Goal: Check status: Check status

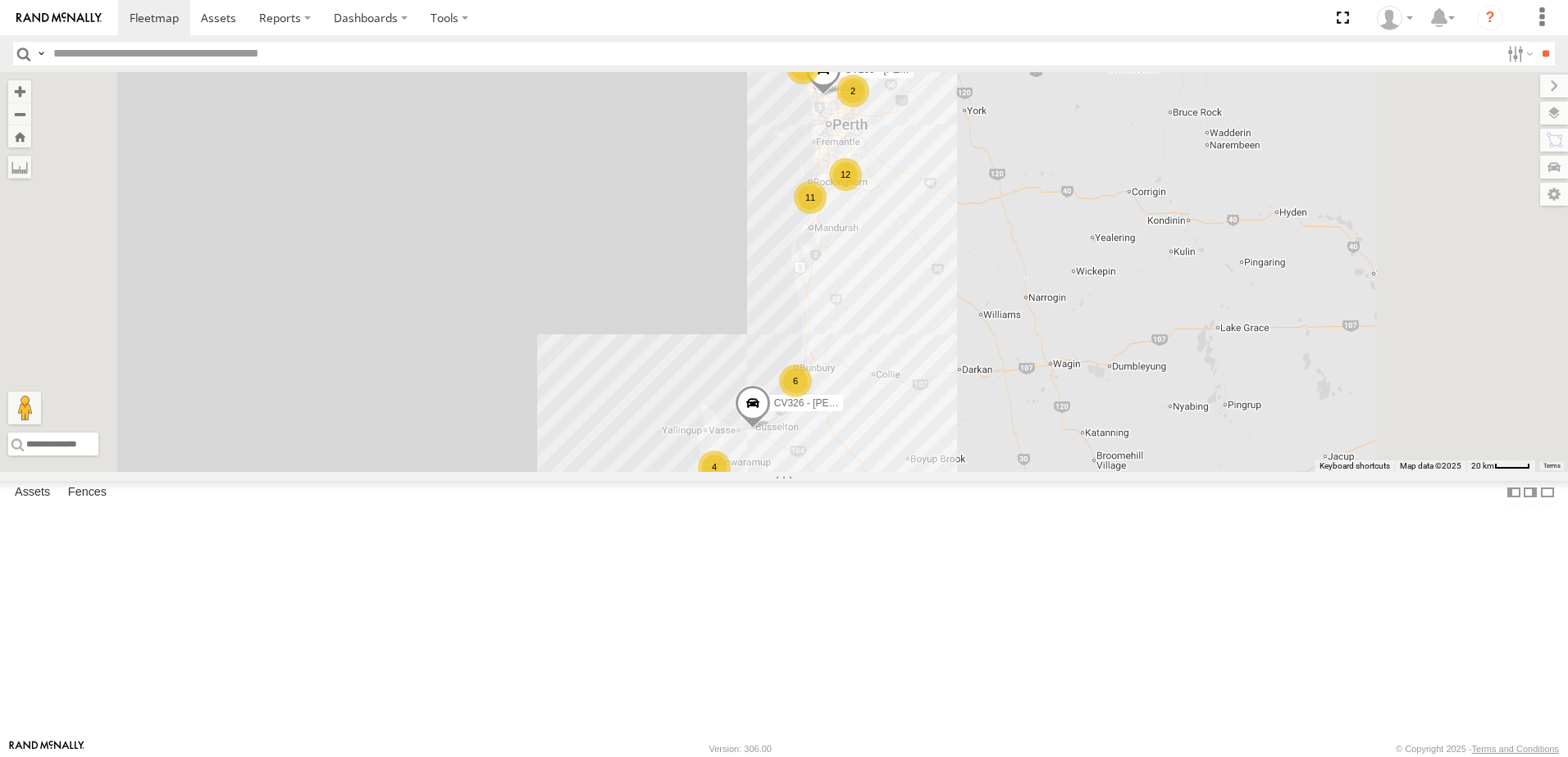
scroll to position [655, 0]
click at [0, 0] on div "CV377 - [PERSON_NAME]" at bounding box center [0, 0] width 0 height 0
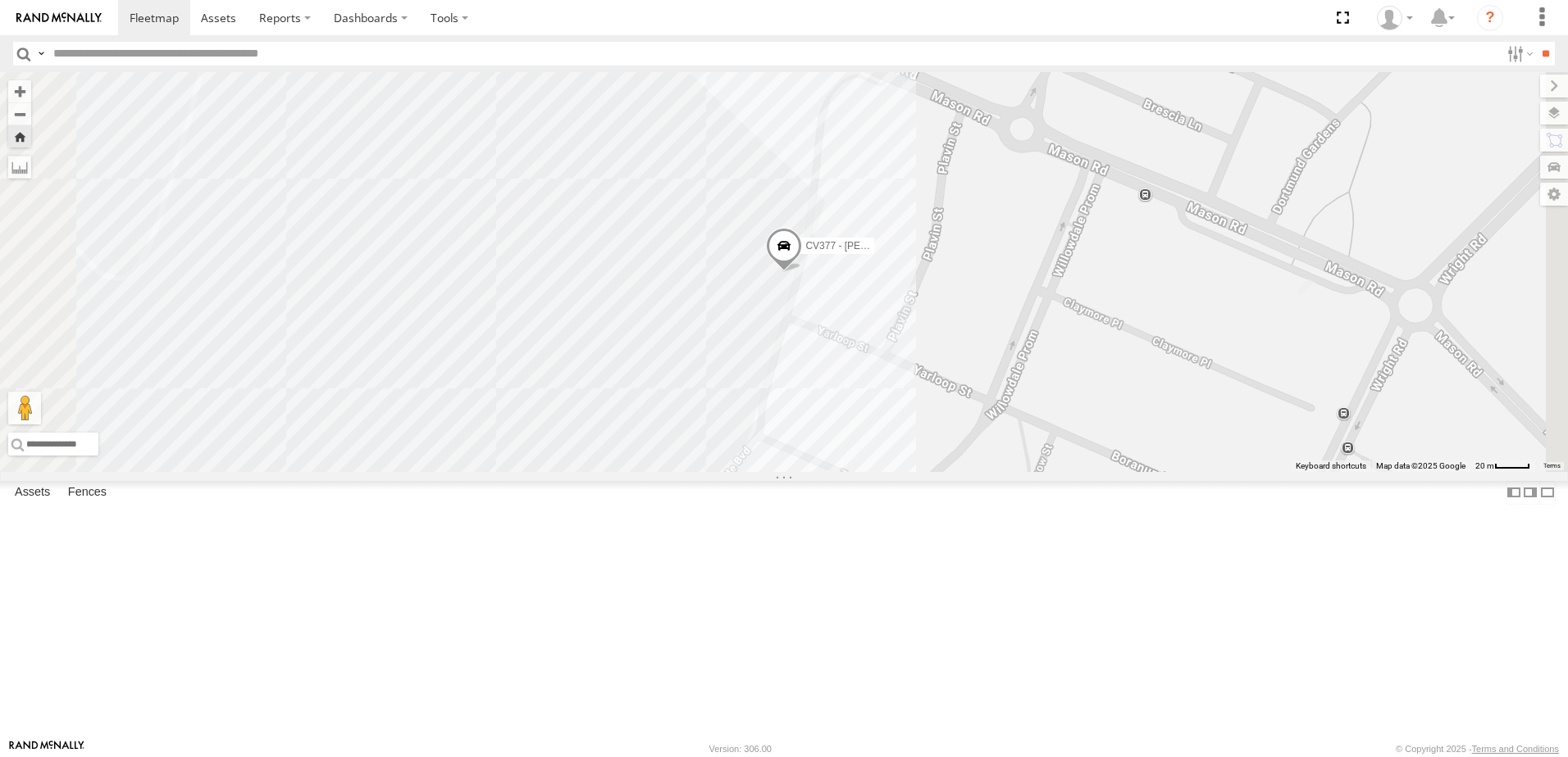
click at [0, 0] on span at bounding box center [0, 0] width 0 height 0
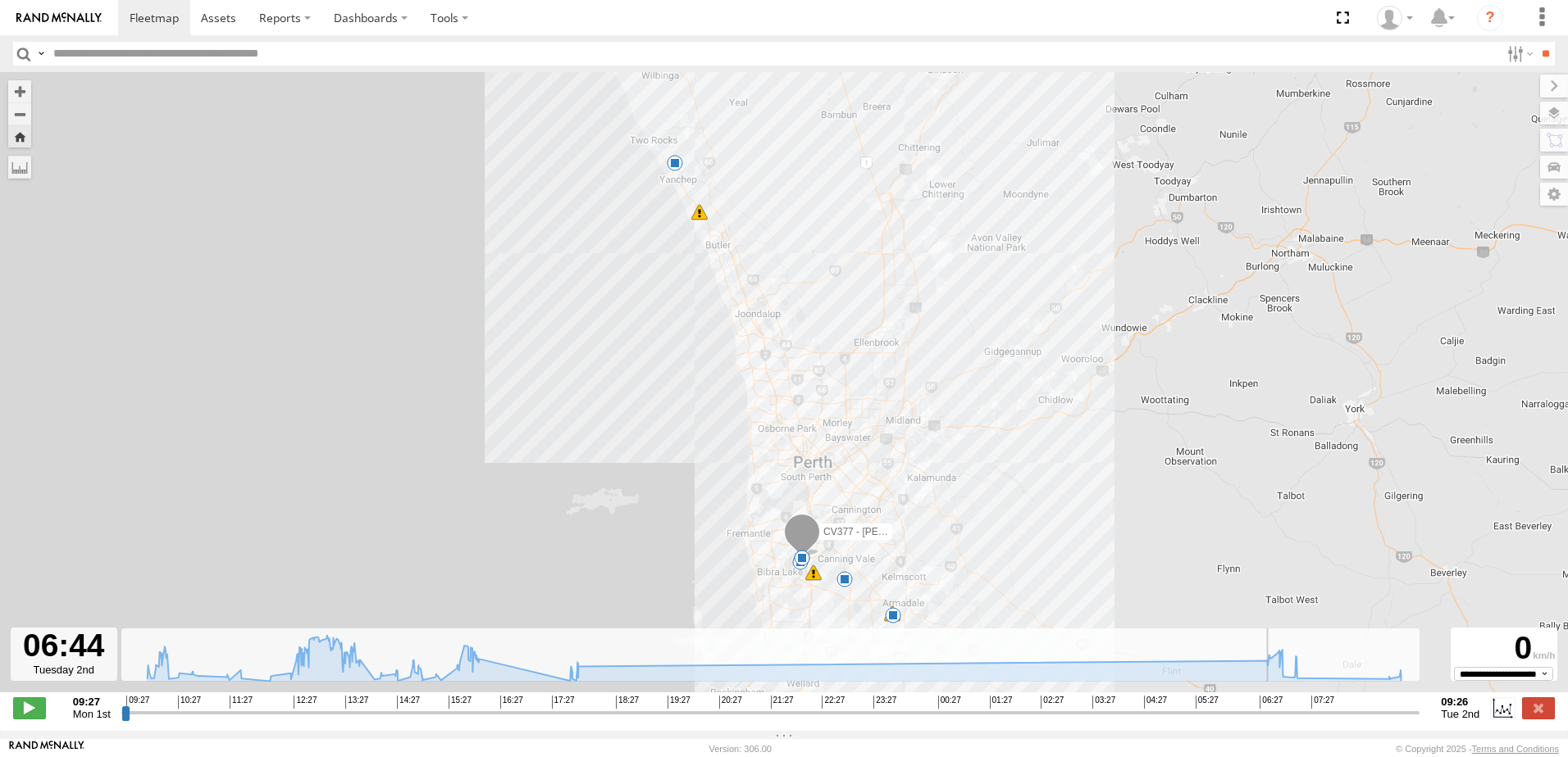
click at [1269, 718] on input "range" at bounding box center [771, 713] width 1298 height 16
drag, startPoint x: 31, startPoint y: 717, endPoint x: 78, endPoint y: 685, distance: 56.9
click at [31, 716] on span at bounding box center [30, 707] width 33 height 22
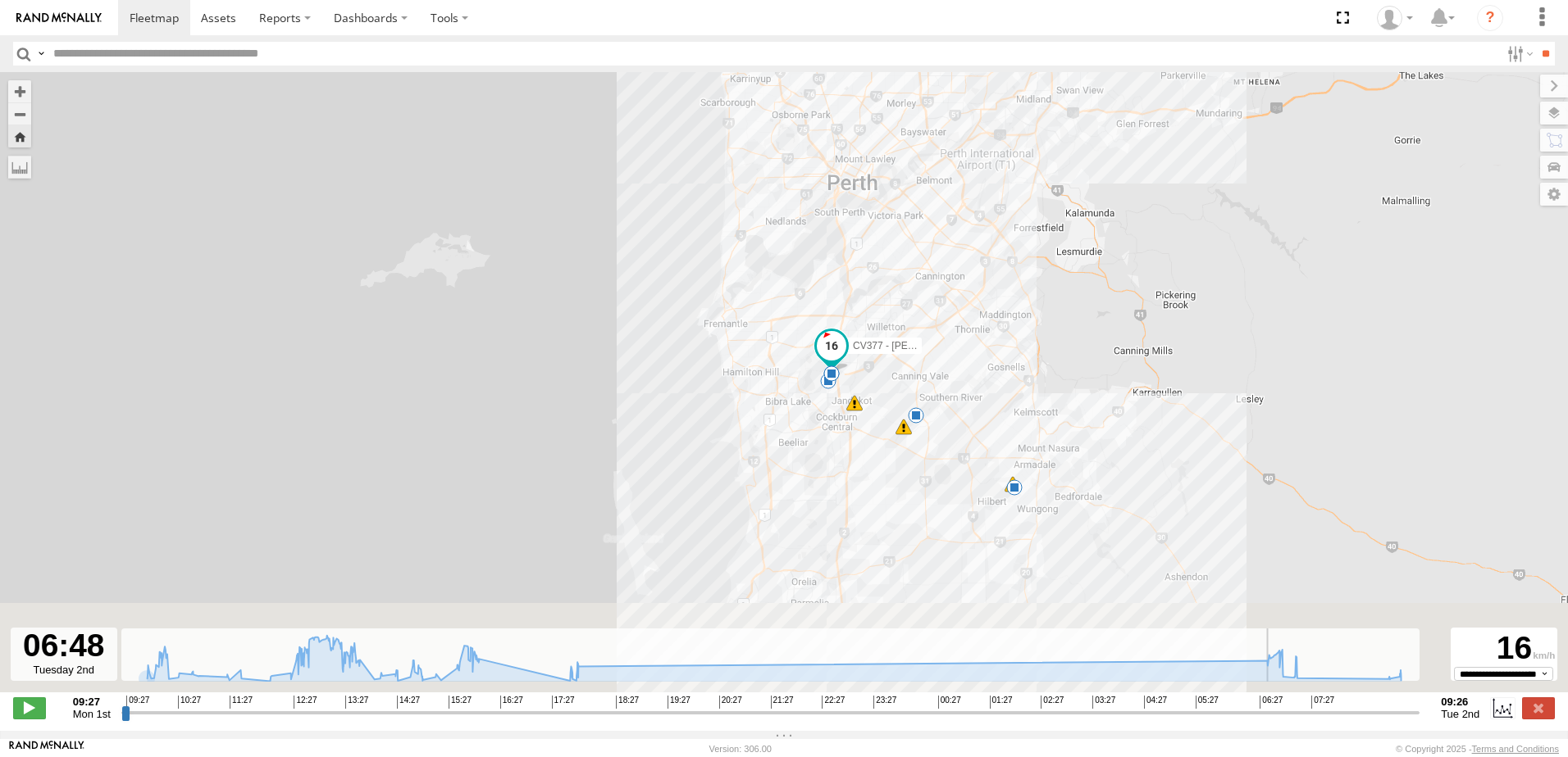
drag, startPoint x: 803, startPoint y: 403, endPoint x: 744, endPoint y: 215, distance: 197.0
click at [746, 211] on div "CV377 - Joel Mcsherry 10:21 Mon 13:42 Mon 13:59 Mon 16:05 Mon 17:43 Mon 17:50 M…" at bounding box center [784, 390] width 1568 height 637
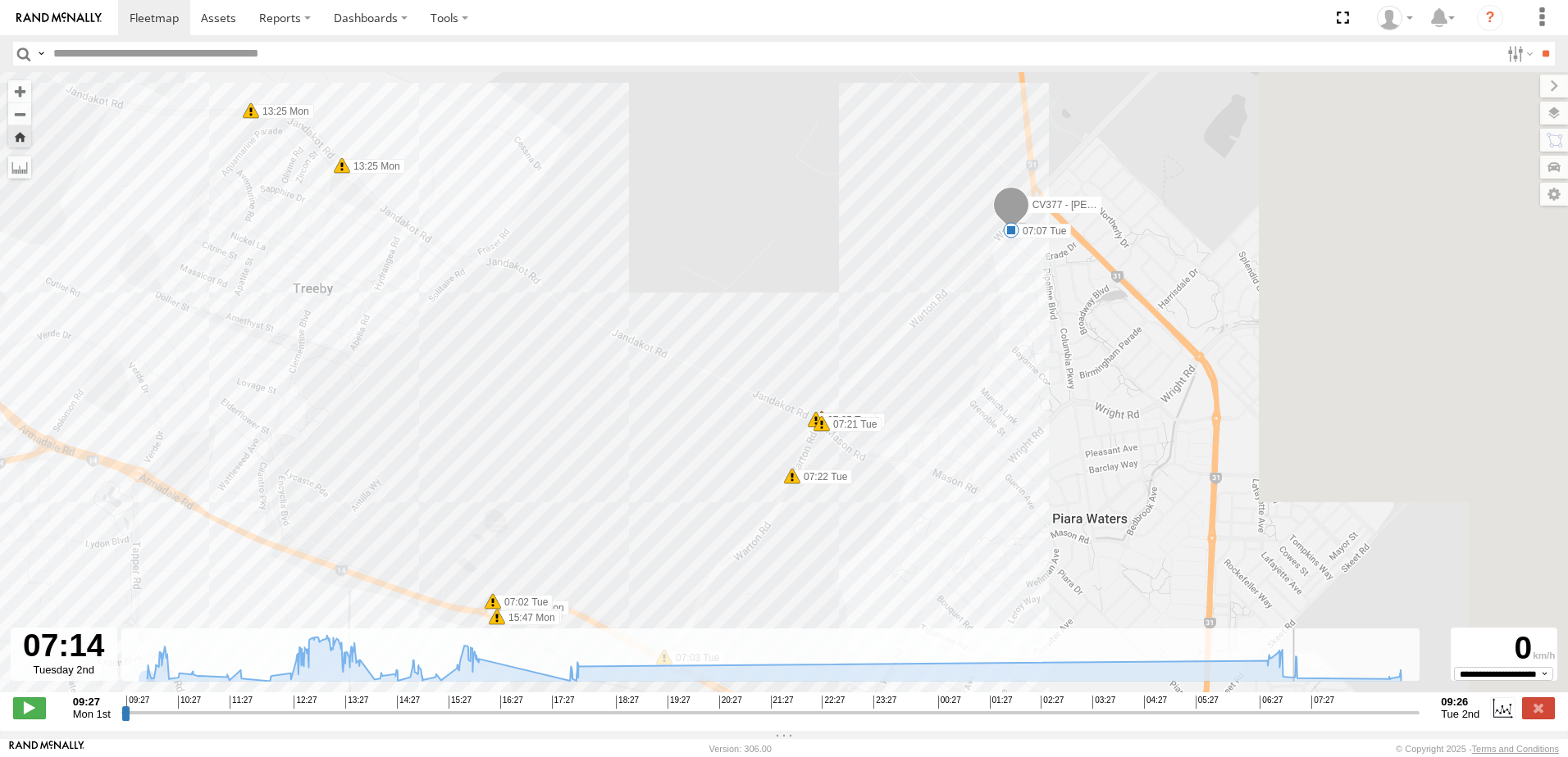
drag, startPoint x: 1224, startPoint y: 391, endPoint x: 760, endPoint y: 212, distance: 497.3
click at [760, 212] on div "CV377 - Joel Mcsherry 10:21 Mon 13:42 Mon 13:59 Mon 16:05 Mon 17:43 Mon 17:50 M…" at bounding box center [784, 390] width 1568 height 637
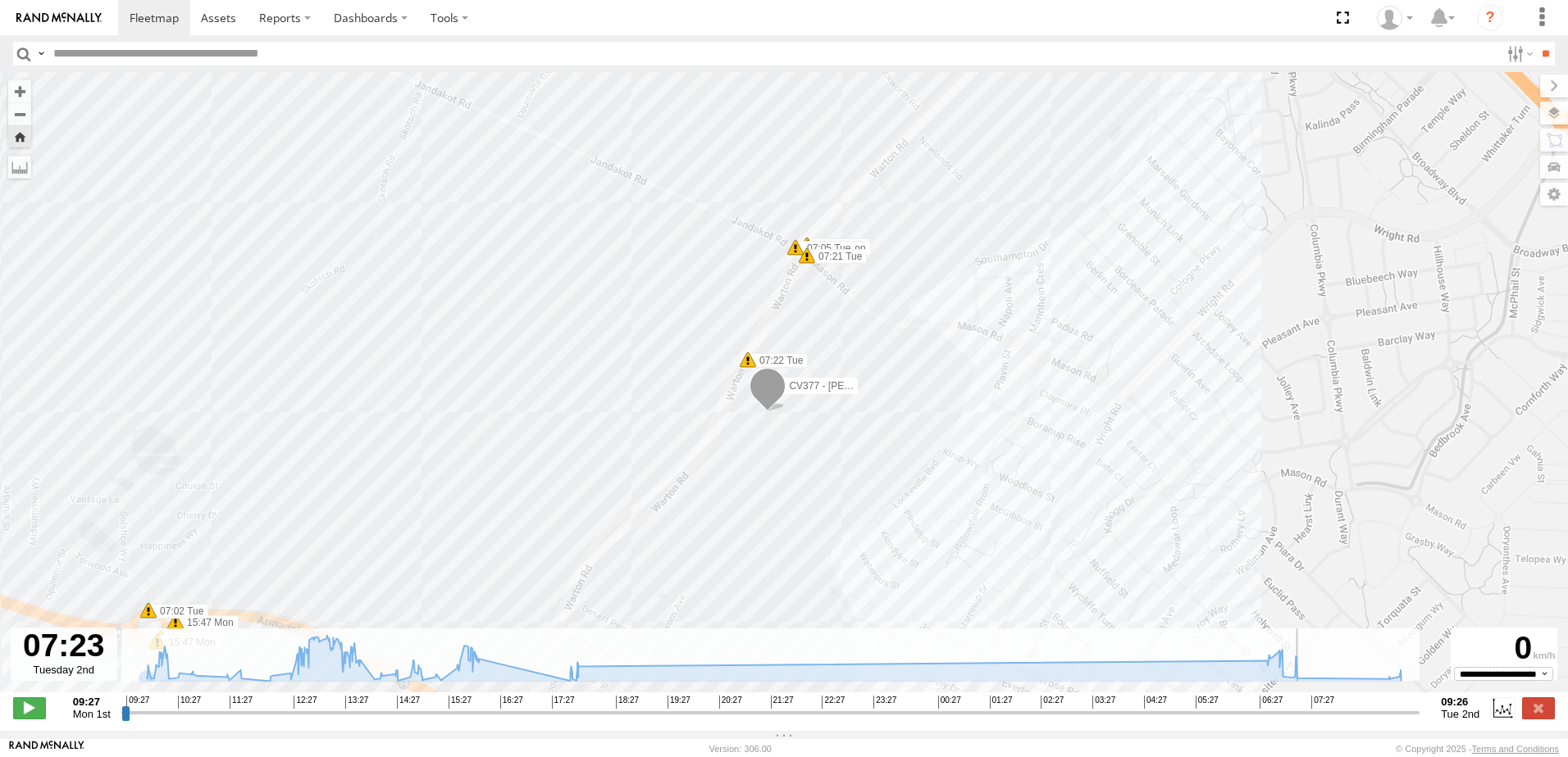
drag, startPoint x: 1077, startPoint y: 224, endPoint x: 780, endPoint y: 590, distance: 471.3
click at [771, 599] on div "CV377 - Joel Mcsherry 10:21 Mon 13:42 Mon 13:59 Mon 16:05 Mon 17:43 Mon 17:50 M…" at bounding box center [784, 390] width 1568 height 637
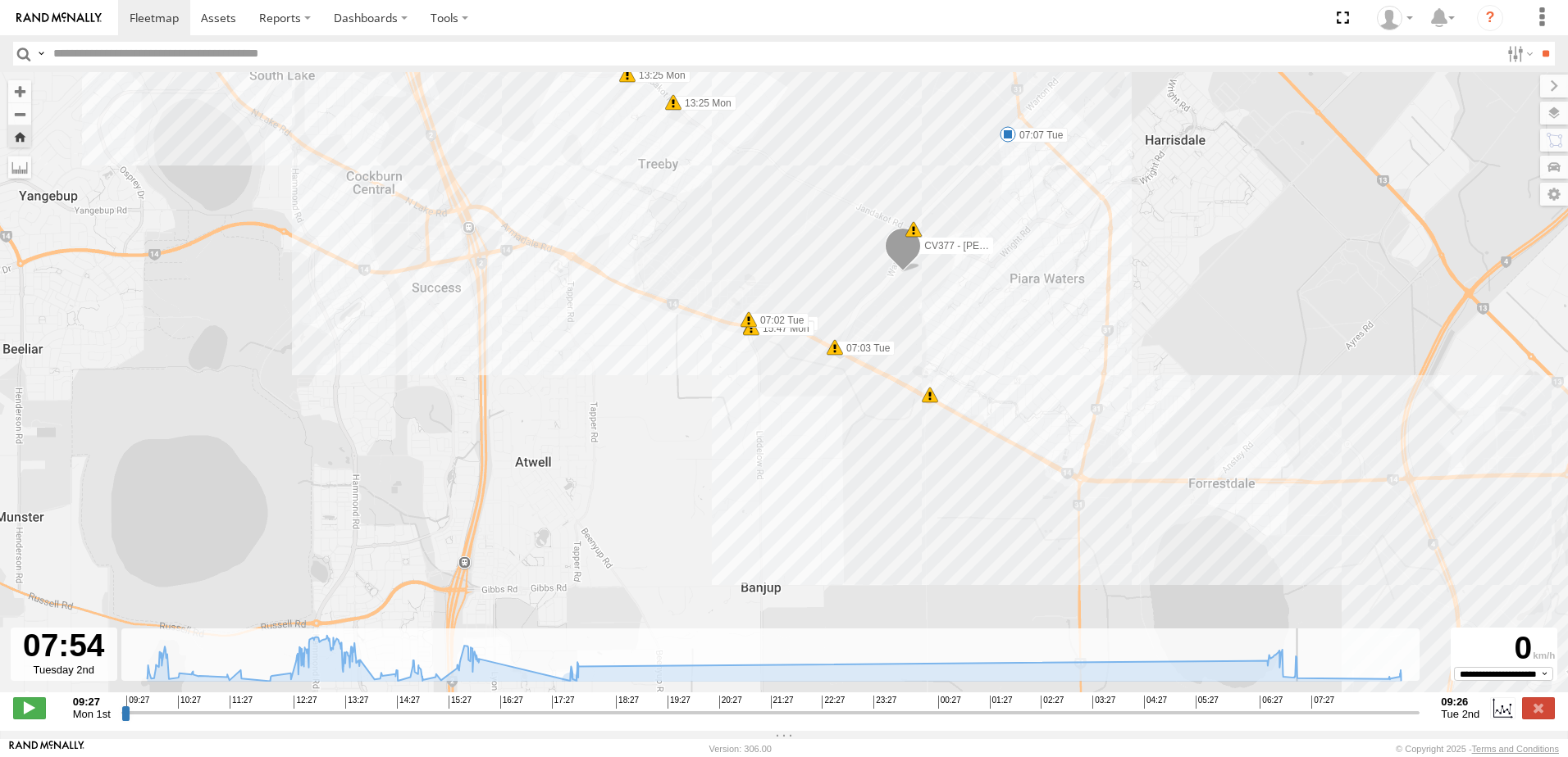
drag, startPoint x: 331, startPoint y: 334, endPoint x: 772, endPoint y: 236, distance: 451.8
click at [778, 221] on div "CV377 - Joel Mcsherry 10:21 Mon 13:42 Mon 13:59 Mon 16:05 Mon 17:43 Mon 17:50 M…" at bounding box center [784, 390] width 1568 height 637
click at [570, 727] on div "**********" at bounding box center [784, 710] width 1568 height 35
click at [474, 719] on input "range" at bounding box center [771, 713] width 1298 height 16
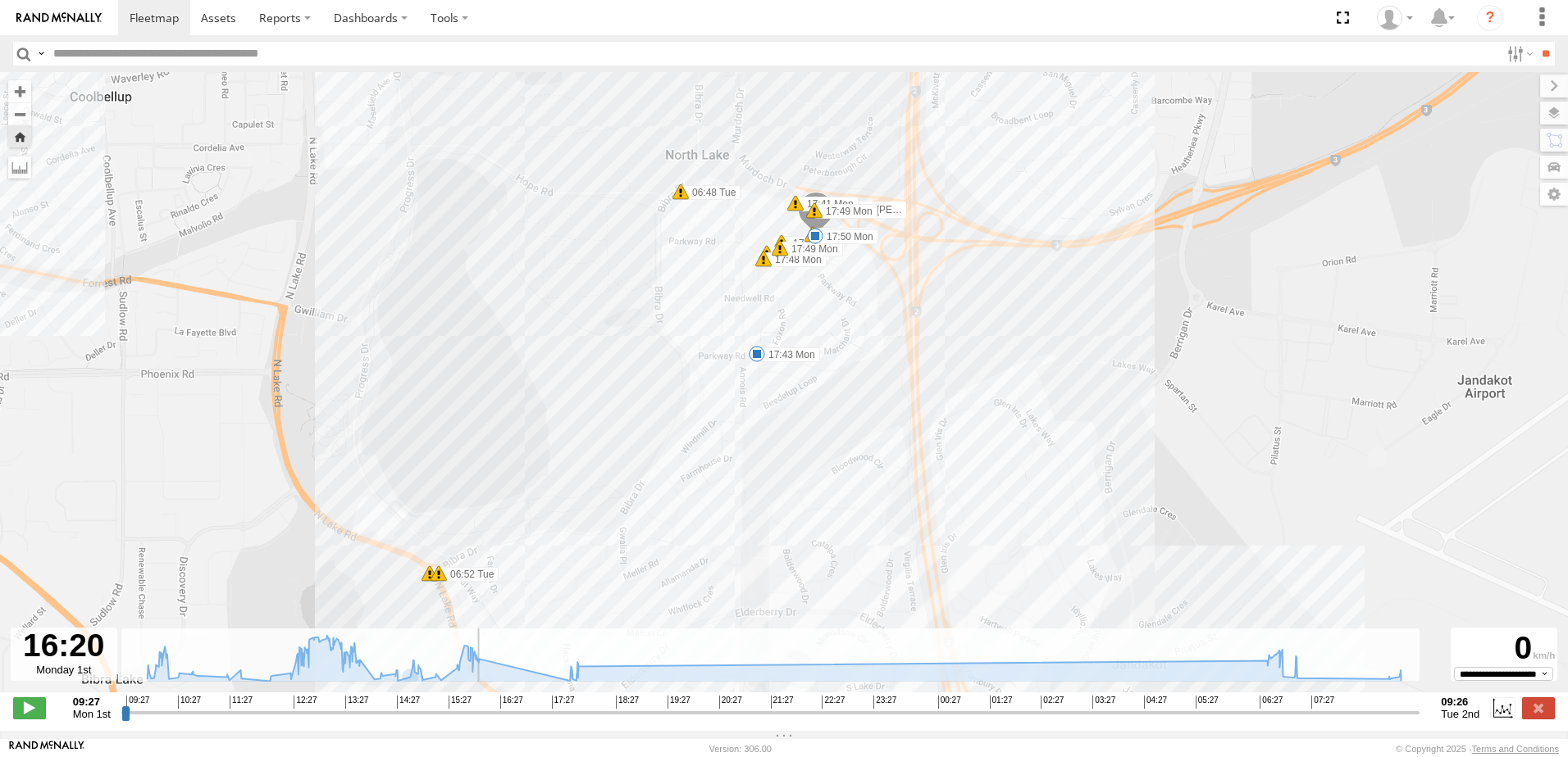
click at [565, 720] on input "range" at bounding box center [771, 713] width 1298 height 16
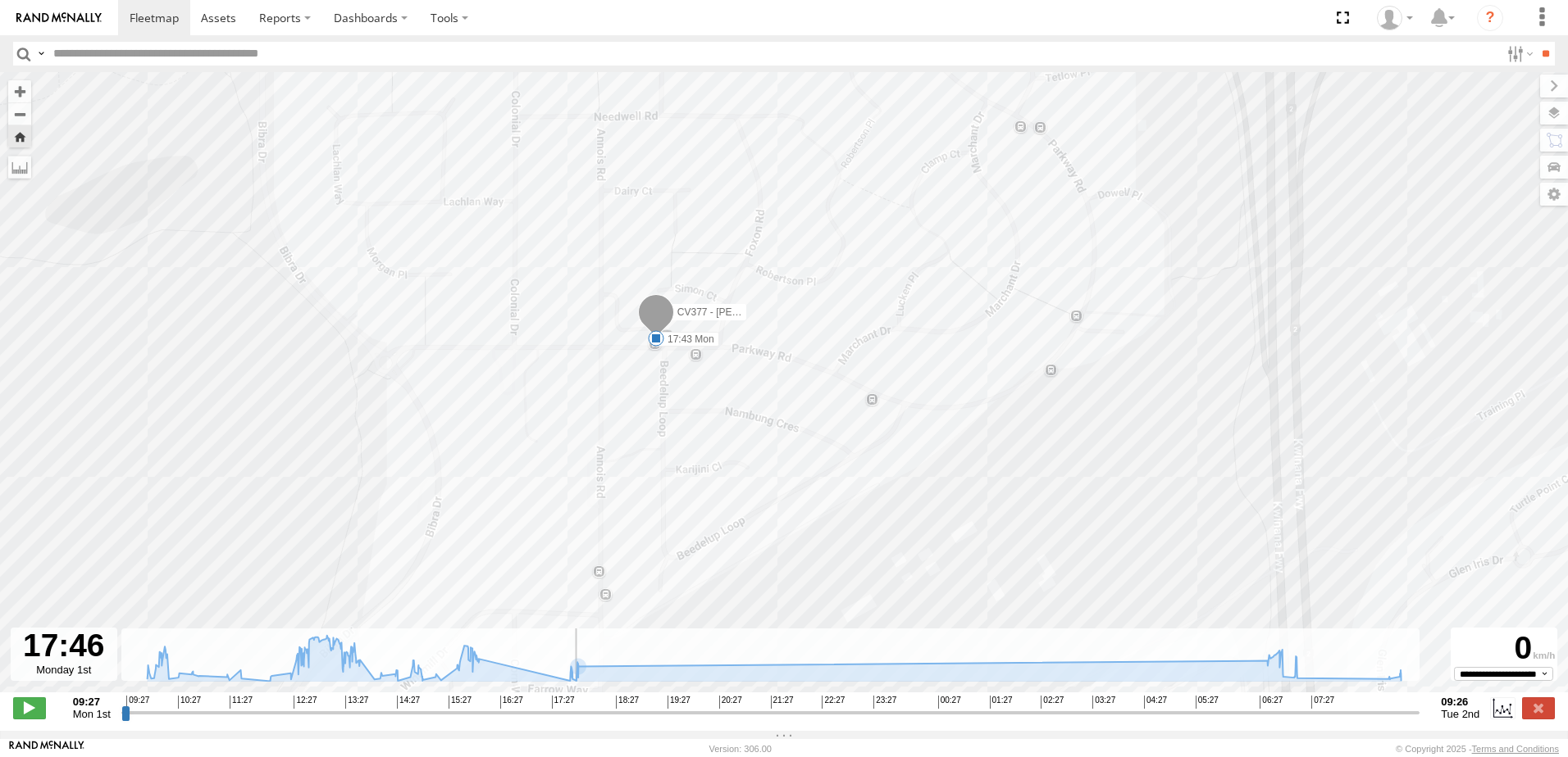
drag, startPoint x: 625, startPoint y: 332, endPoint x: 642, endPoint y: 494, distance: 162.9
click at [642, 494] on div "CV377 - Joel Mcsherry 10:21 Mon 13:42 Mon 13:59 Mon 16:05 Mon 17:43 Mon 17:50 M…" at bounding box center [784, 390] width 1568 height 637
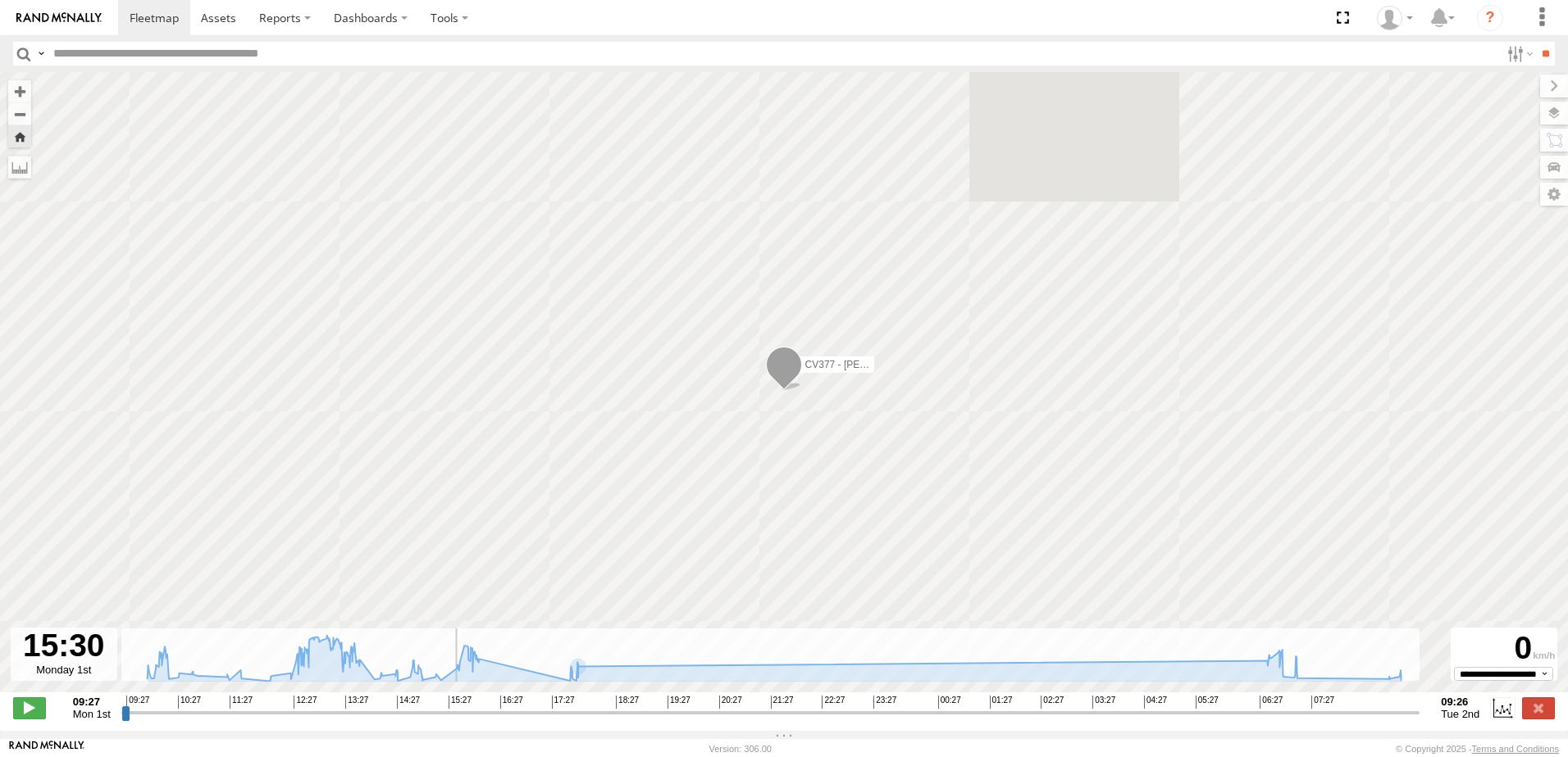
click at [450, 720] on input "range" at bounding box center [771, 713] width 1298 height 16
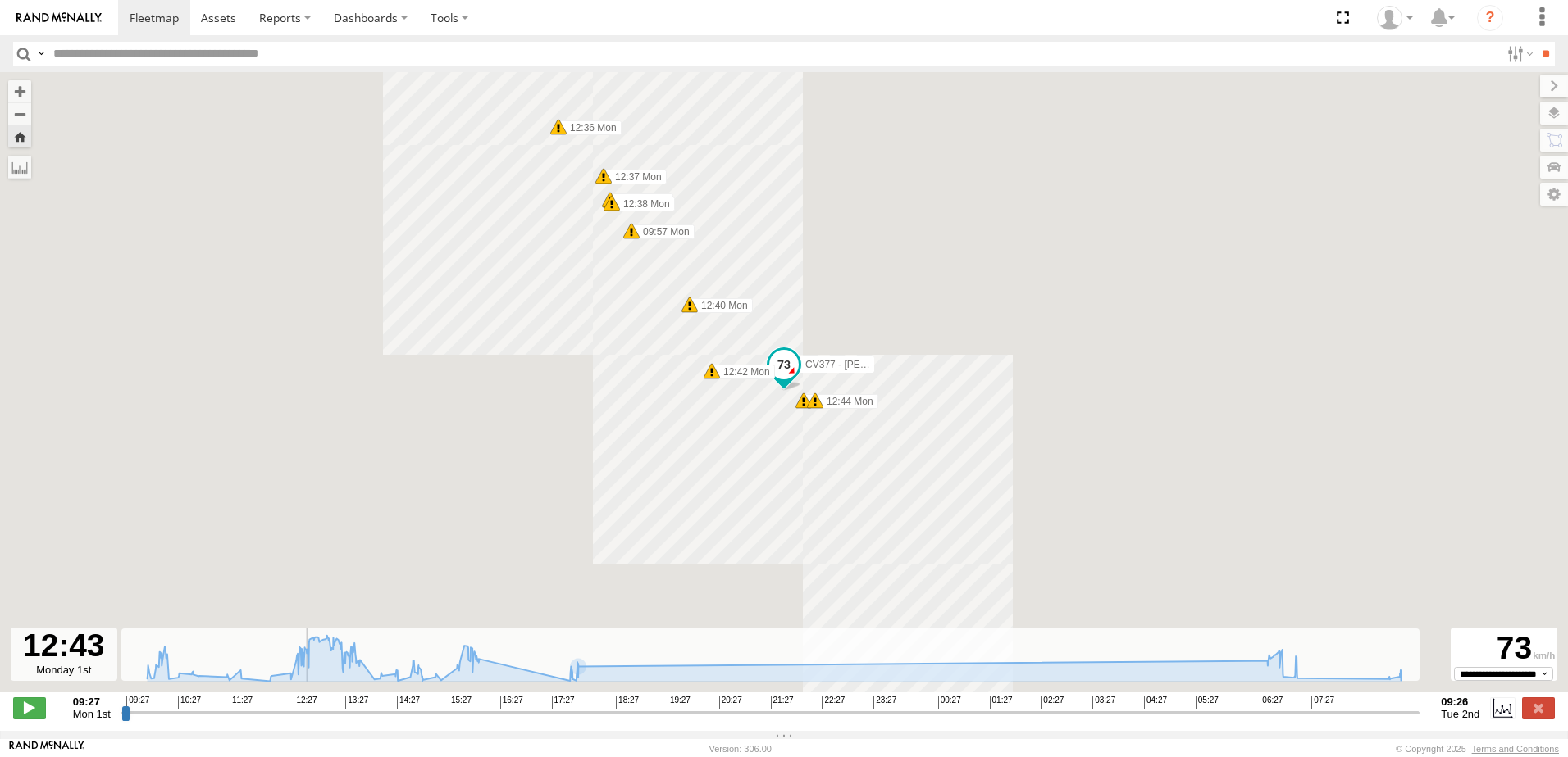
click at [301, 719] on input "range" at bounding box center [771, 713] width 1298 height 16
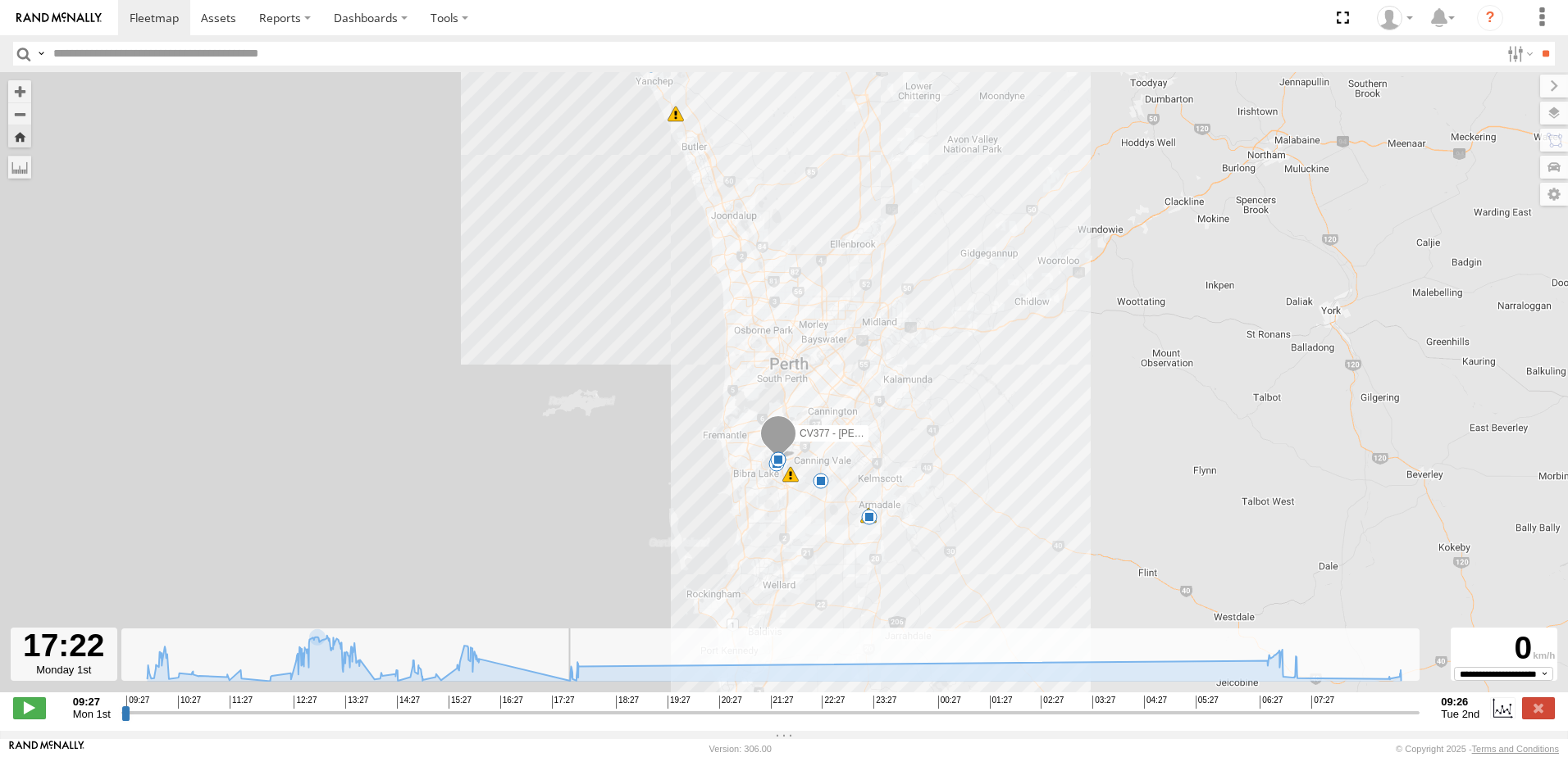
type input "**********"
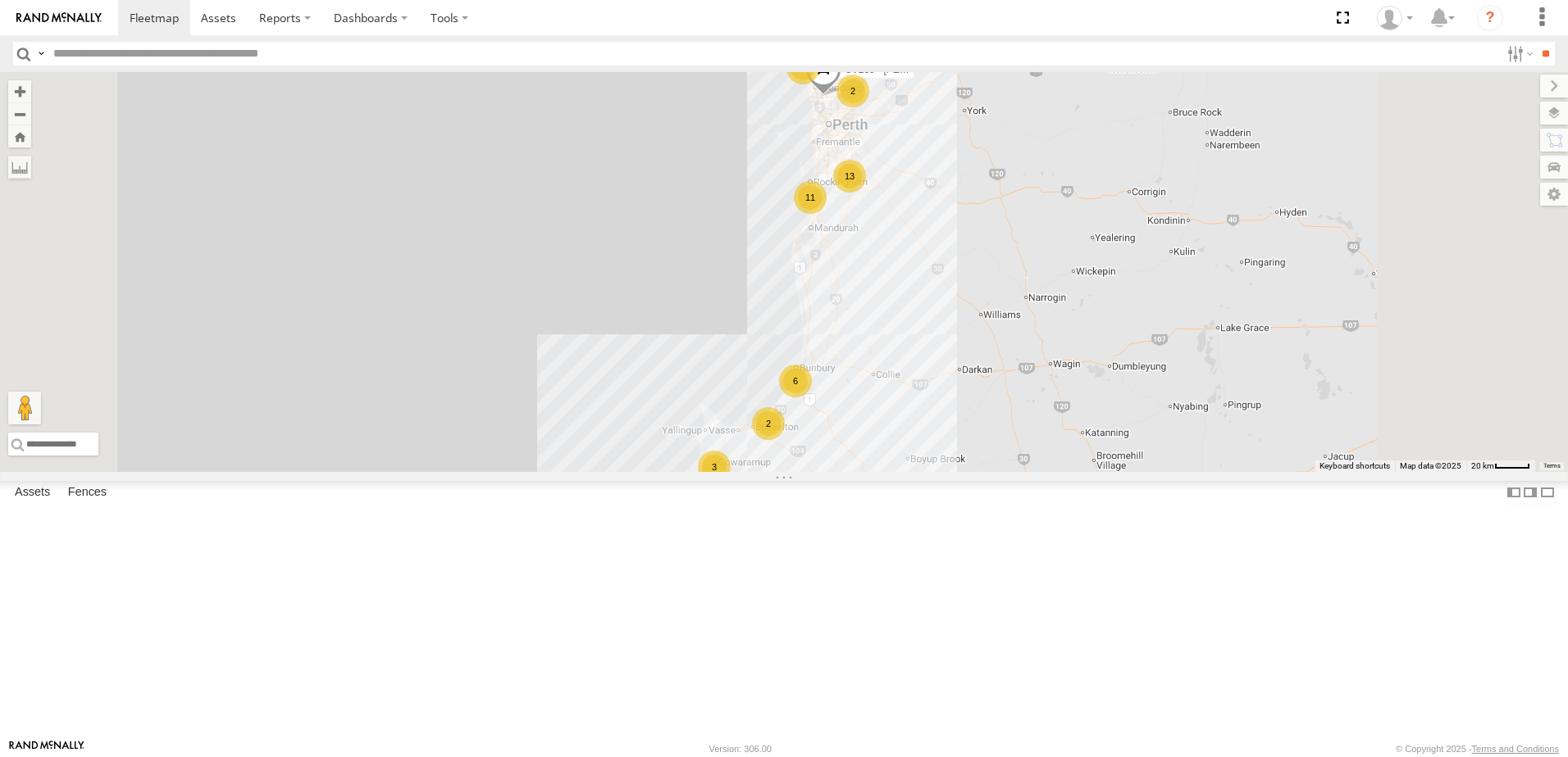
scroll to position [409, 0]
drag, startPoint x: 268, startPoint y: 683, endPoint x: 338, endPoint y: 680, distance: 70.1
click at [0, 0] on span at bounding box center [0, 0] width 0 height 0
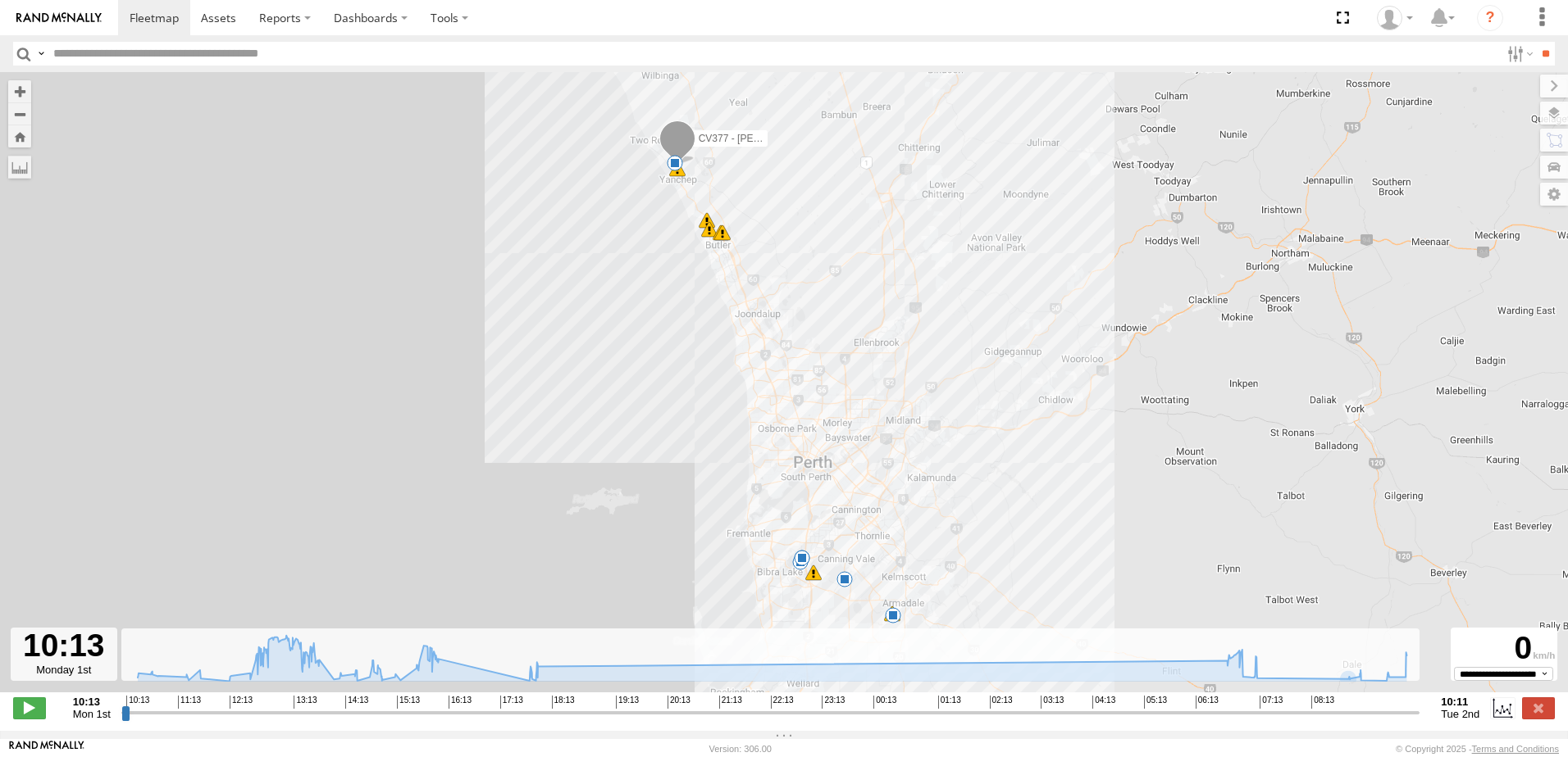
click at [1351, 720] on input "range" at bounding box center [771, 713] width 1298 height 16
click at [30, 712] on span at bounding box center [30, 707] width 33 height 22
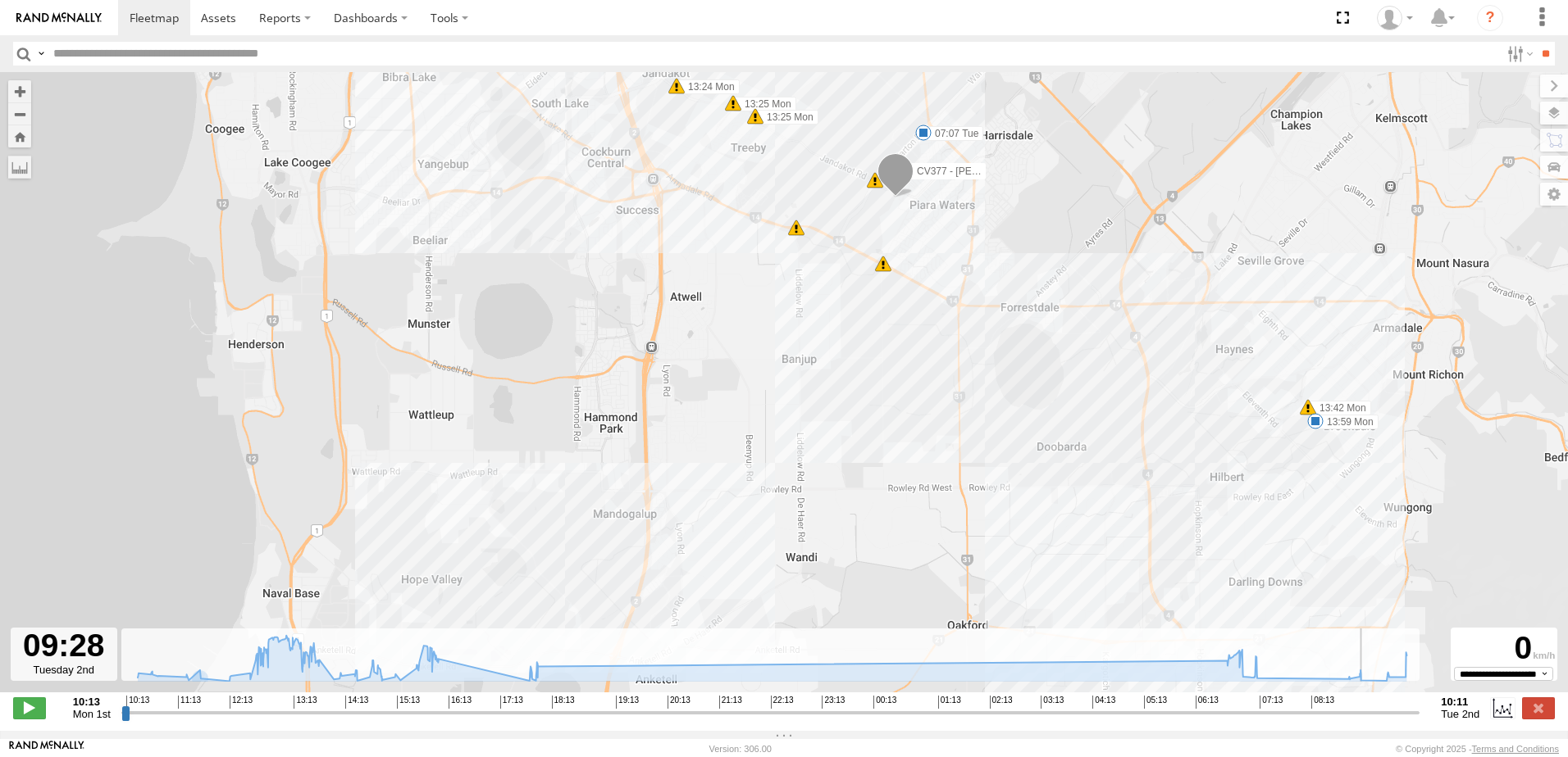
click at [381, 720] on input "range" at bounding box center [771, 713] width 1298 height 16
click at [323, 720] on input "range" at bounding box center [771, 713] width 1298 height 16
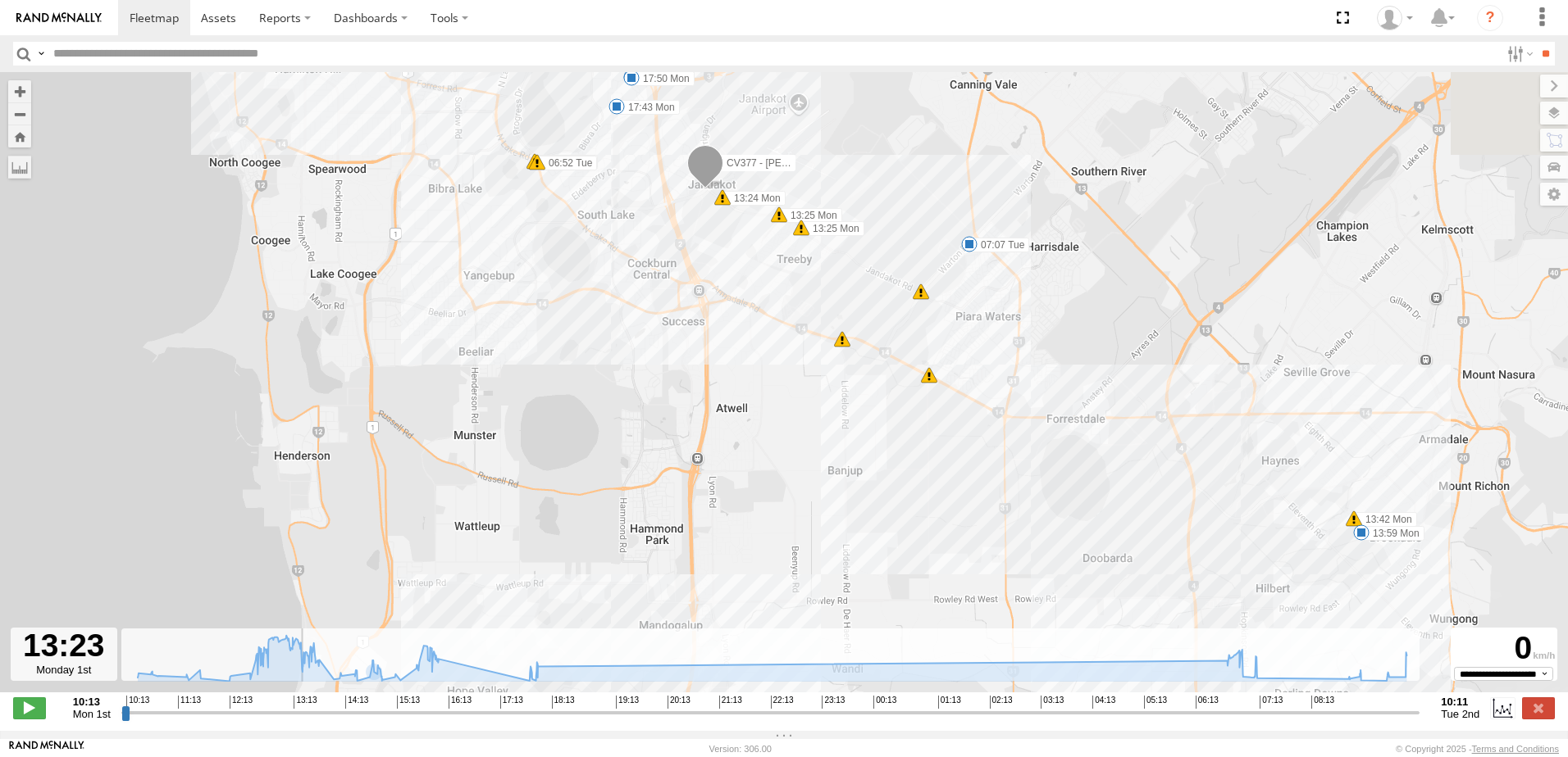
click at [295, 720] on input "range" at bounding box center [771, 713] width 1298 height 16
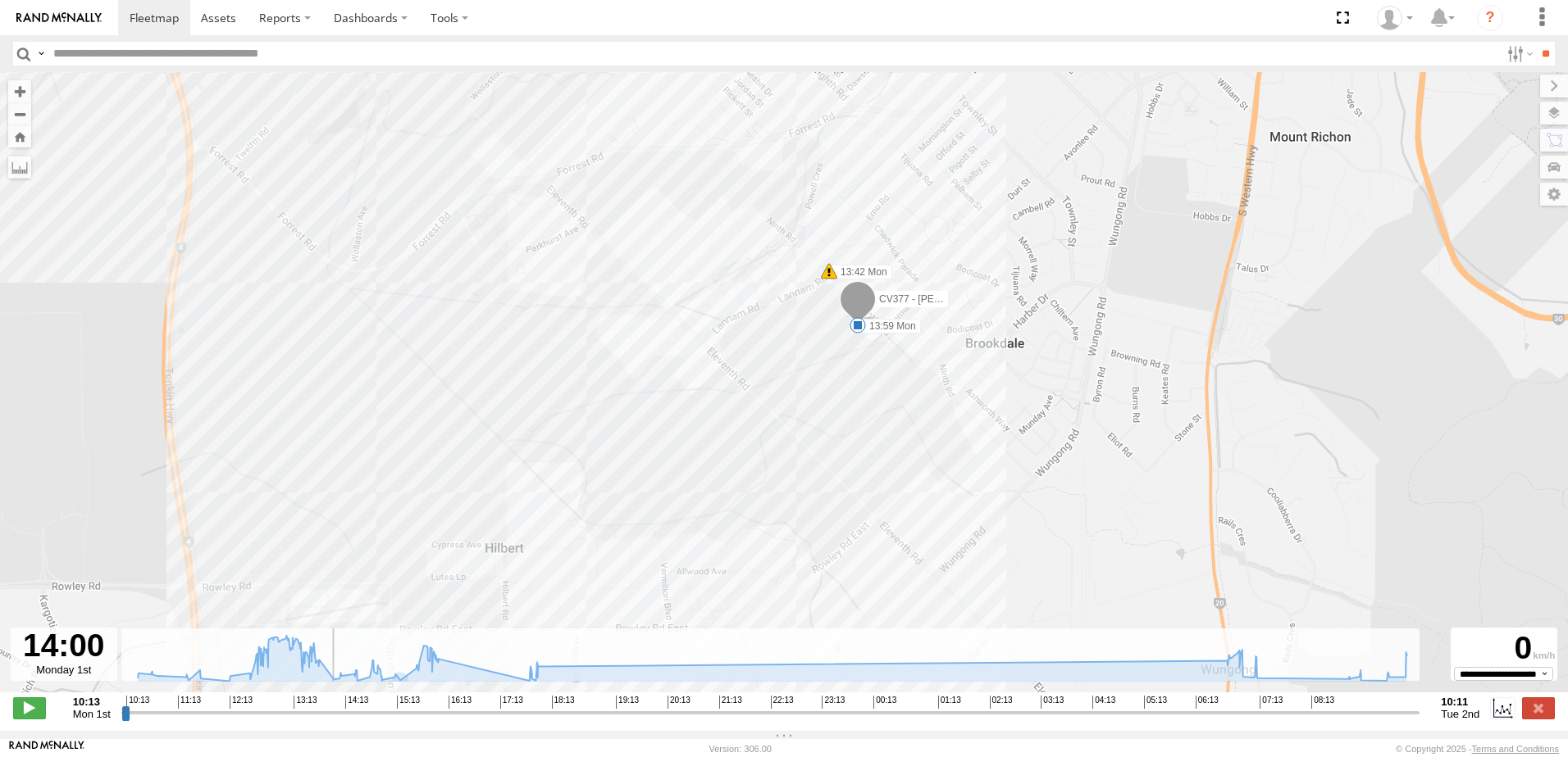
click at [850, 402] on div "CV377 - [PERSON_NAME] 10:21 Mon 13:59 Mon 16:05 Mon 17:43 Mon 17:50 Mon 07:07 T…" at bounding box center [784, 390] width 1568 height 637
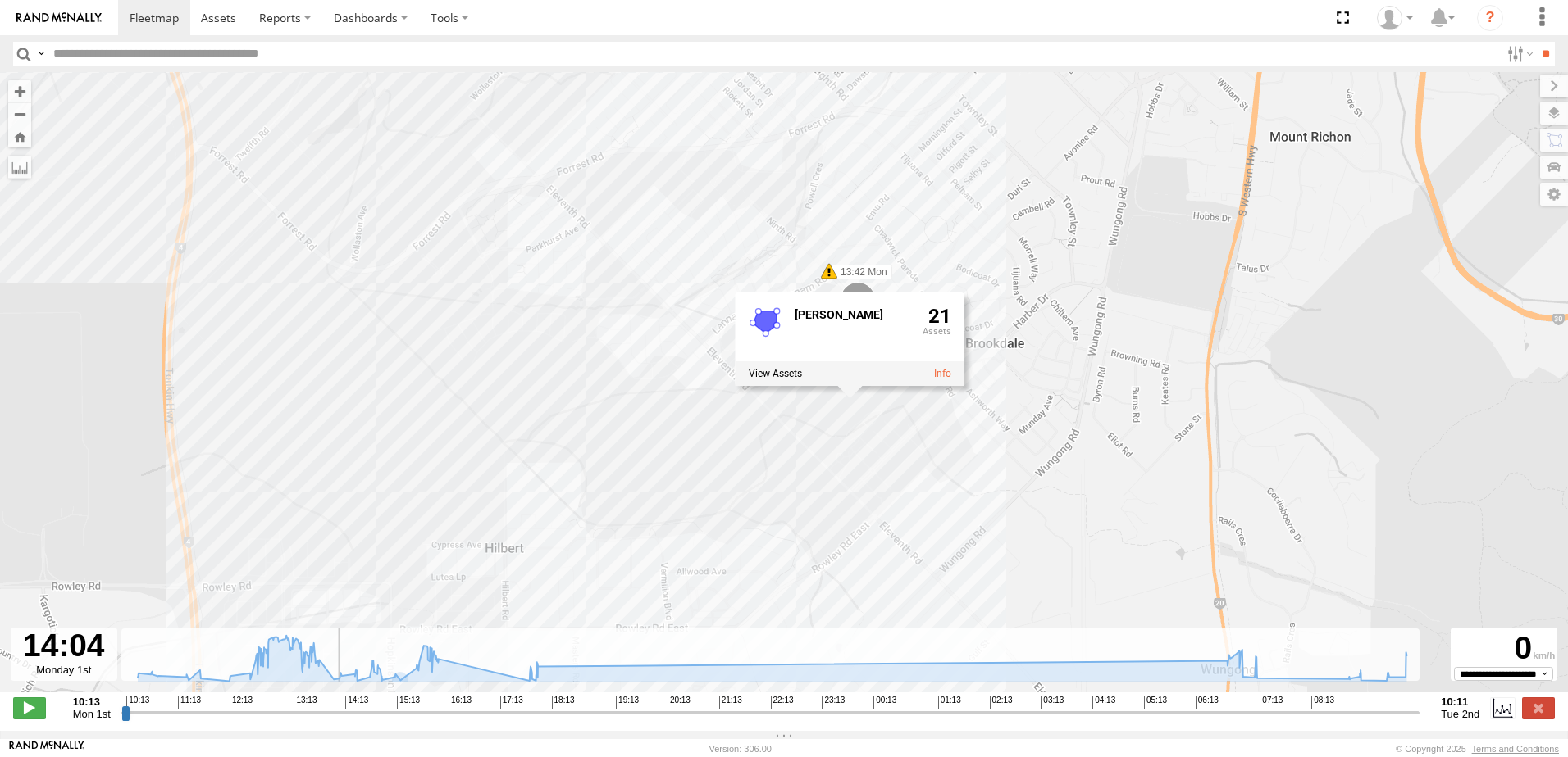
click at [1013, 522] on div "CV377 - [PERSON_NAME] 10:21 Mon 13:59 Mon 16:05 Mon 17:43 Mon 17:50 Mon 07:07 T…" at bounding box center [784, 390] width 1568 height 637
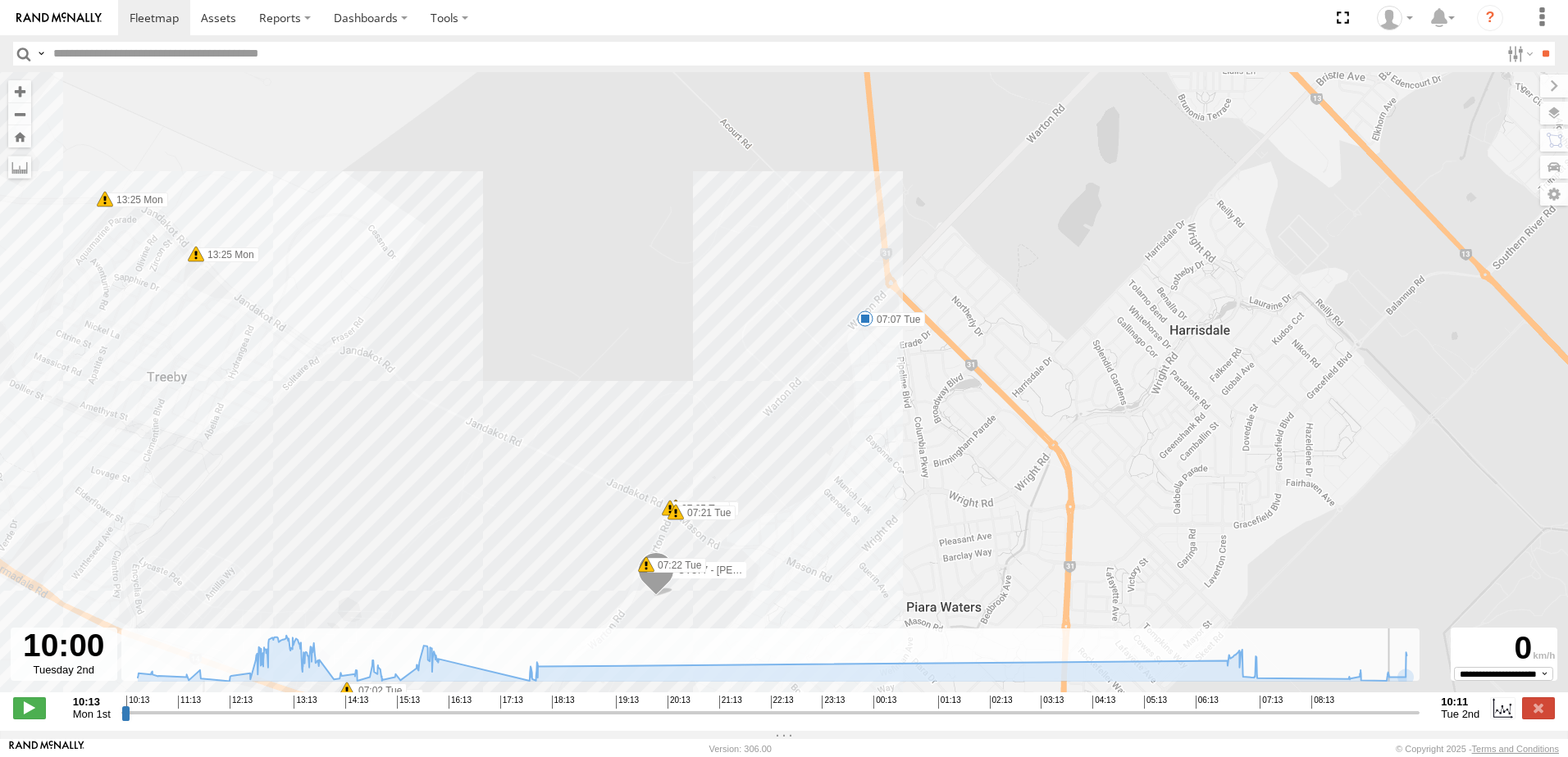
click at [1404, 720] on input "range" at bounding box center [771, 713] width 1298 height 16
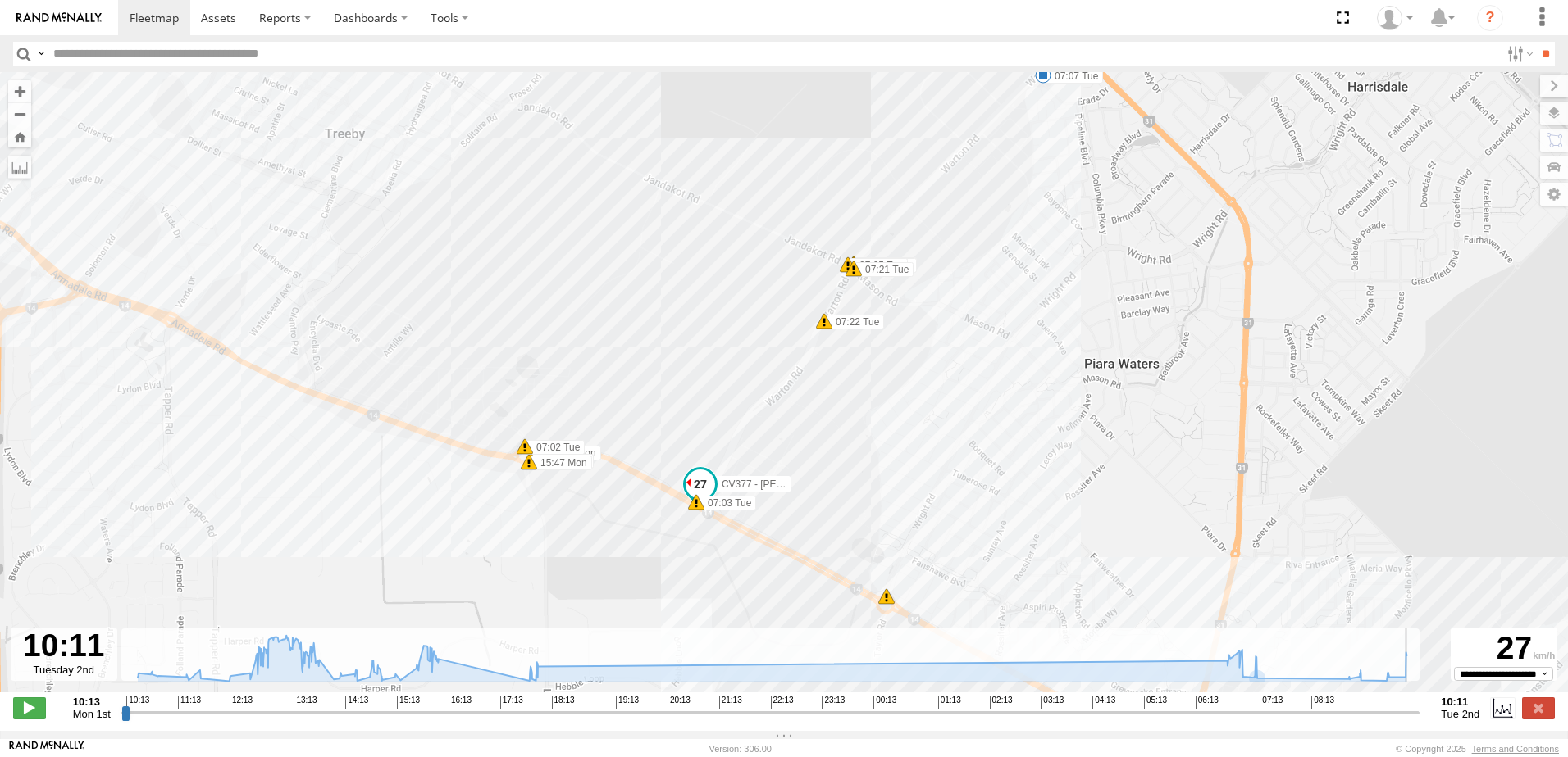
type input "**********"
